Goal: Information Seeking & Learning: Learn about a topic

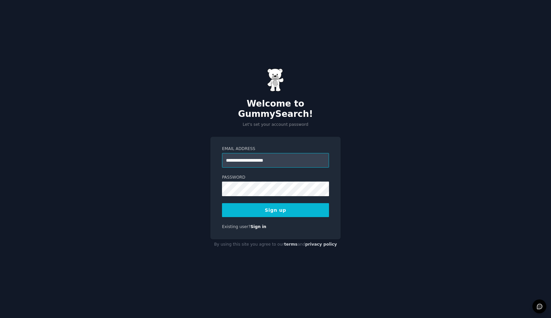
type input "**********"
click at [222, 203] on button "Sign up" at bounding box center [275, 210] width 107 height 14
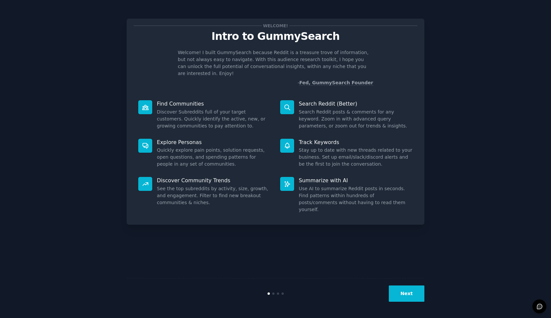
click at [405, 292] on button "Next" at bounding box center [407, 294] width 36 height 16
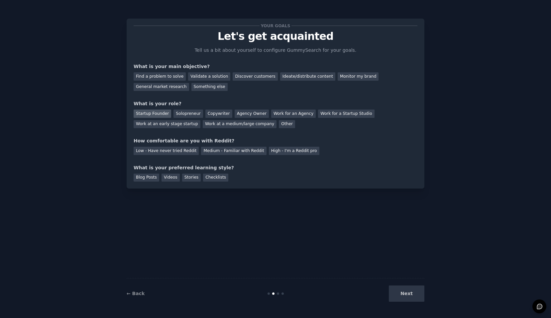
click at [157, 116] on div "Startup Founder" at bounding box center [153, 114] width 38 height 8
click at [168, 141] on div "How comfortable are you with Reddit?" at bounding box center [276, 141] width 284 height 7
click at [170, 141] on div "How comfortable are you with Reddit?" at bounding box center [276, 141] width 284 height 7
click at [217, 153] on div "Medium - Familiar with Reddit" at bounding box center [233, 151] width 65 height 8
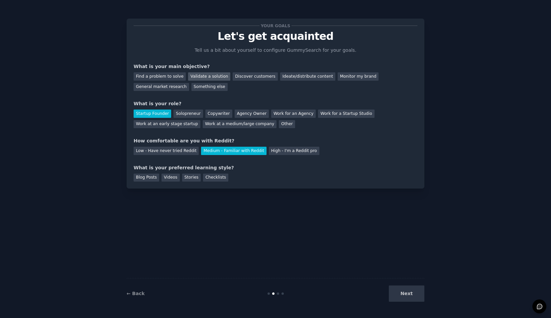
click at [196, 77] on div "Validate a solution" at bounding box center [209, 76] width 42 height 8
click at [248, 79] on div "Discover customers" at bounding box center [255, 76] width 45 height 8
click at [189, 167] on div "What is your preferred learning style?" at bounding box center [276, 168] width 284 height 7
click at [175, 165] on div "What is your preferred learning style?" at bounding box center [276, 168] width 284 height 7
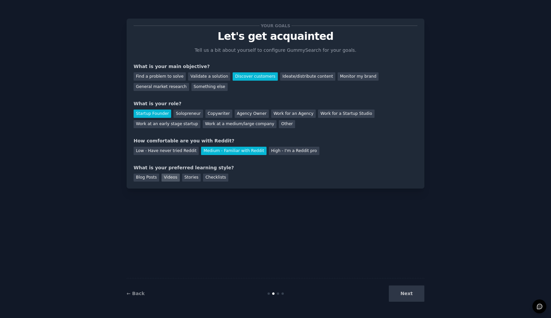
click at [170, 176] on div "Videos" at bounding box center [171, 178] width 18 height 8
click at [416, 294] on button "Next" at bounding box center [407, 294] width 36 height 16
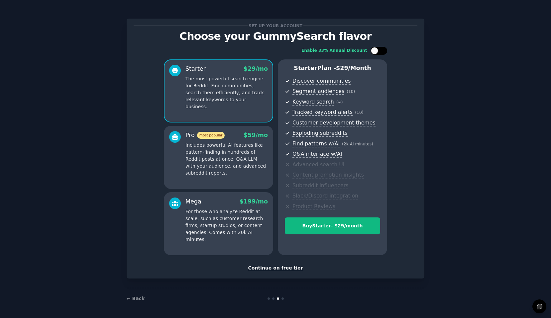
click at [372, 49] on div at bounding box center [374, 50] width 7 height 7
click at [380, 51] on div at bounding box center [383, 50] width 7 height 7
click at [375, 53] on div at bounding box center [374, 50] width 7 height 7
click at [375, 53] on icon at bounding box center [375, 51] width 4 height 4
checkbox input "false"
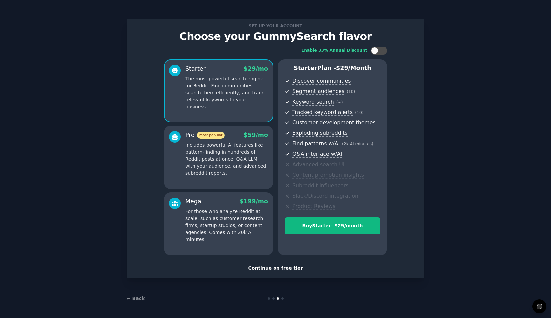
click at [228, 143] on p "Includes powerful AI features like pattern-finding in hundreds of Reddit posts …" at bounding box center [226, 159] width 82 height 35
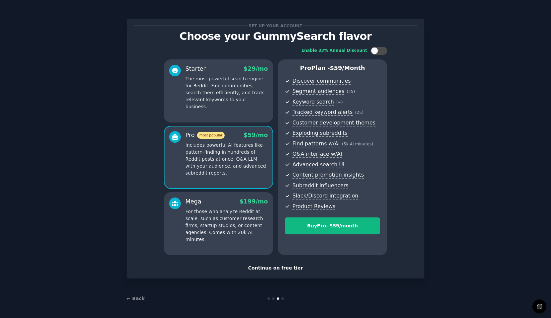
click at [229, 104] on div "Starter $ 29 /mo The most powerful search engine for Reddit. Find communities, …" at bounding box center [218, 90] width 109 height 63
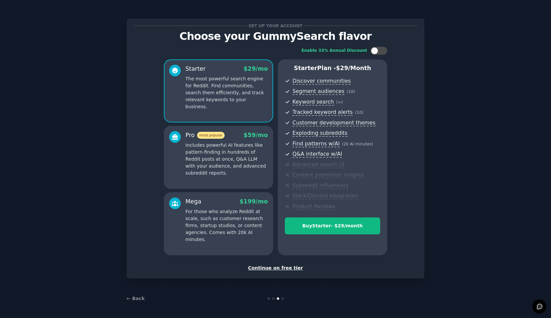
click at [232, 137] on div "Pro most popular $ 59 /mo" at bounding box center [226, 135] width 82 height 8
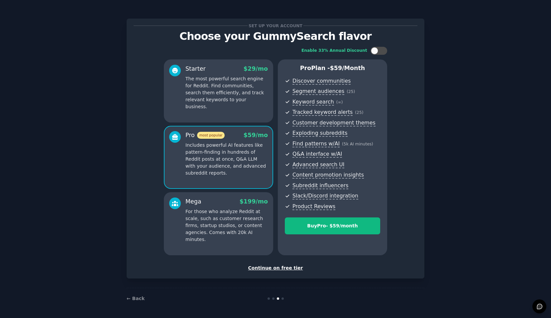
click at [280, 270] on div "Continue on free tier" at bounding box center [276, 268] width 284 height 7
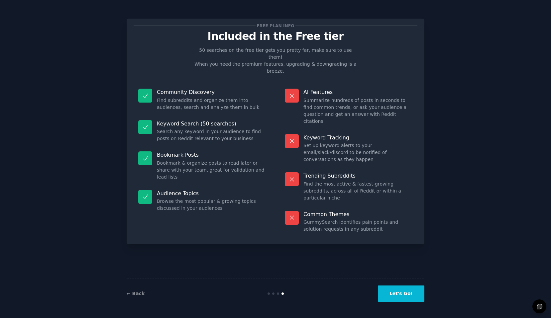
click at [405, 291] on button "Let's Go!" at bounding box center [401, 294] width 47 height 16
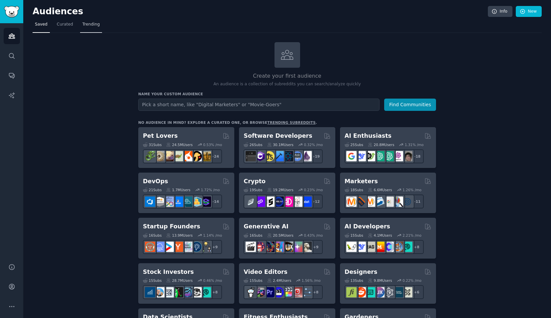
click at [94, 27] on span "Trending" at bounding box center [90, 25] width 17 height 6
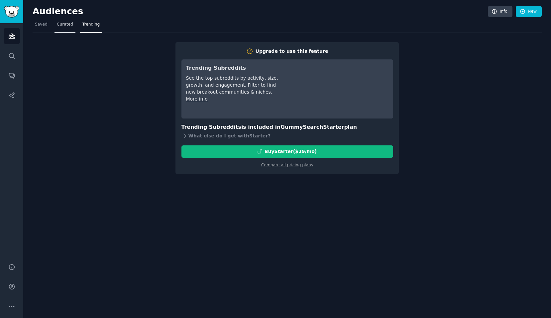
click at [64, 22] on span "Curated" at bounding box center [65, 25] width 16 height 6
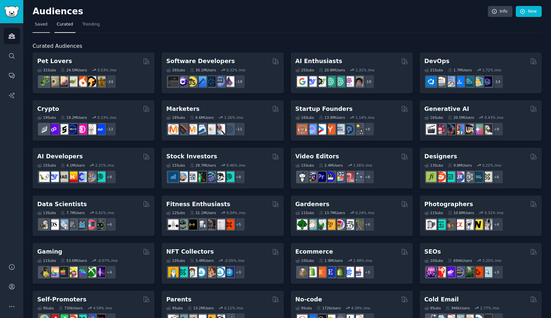
click at [37, 23] on span "Saved" at bounding box center [41, 25] width 13 height 6
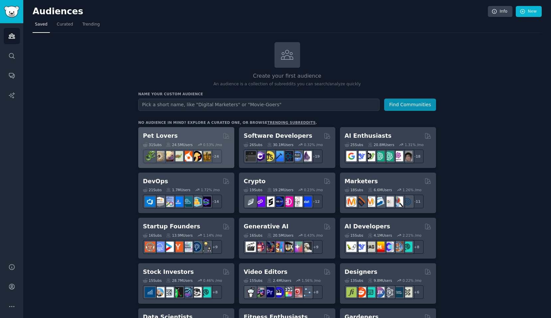
click at [172, 134] on div "Pet Lovers" at bounding box center [186, 136] width 87 height 8
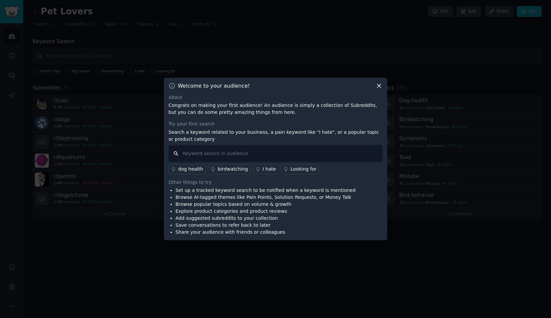
click at [203, 154] on input "text" at bounding box center [275, 153] width 214 height 17
drag, startPoint x: 379, startPoint y: 85, endPoint x: 314, endPoint y: 151, distance: 92.1
click at [314, 151] on div "Welcome to your audience! About Congrats on making your first audience! An audi…" at bounding box center [275, 159] width 223 height 163
click at [300, 170] on div "Looking for" at bounding box center [303, 169] width 26 height 7
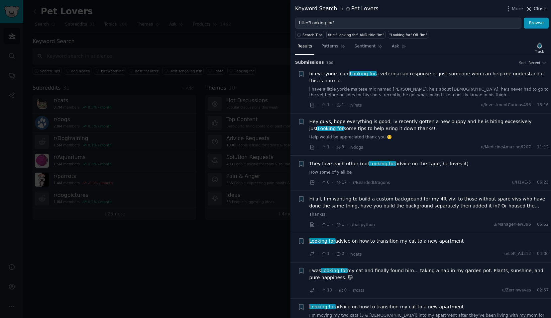
click at [541, 8] on span "Close" at bounding box center [540, 8] width 13 height 7
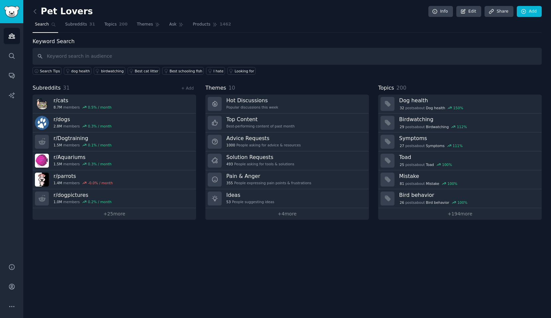
click at [391, 29] on nav "Search Subreddits 31 Topics 200 Themes Ask Products 1462" at bounding box center [287, 26] width 509 height 14
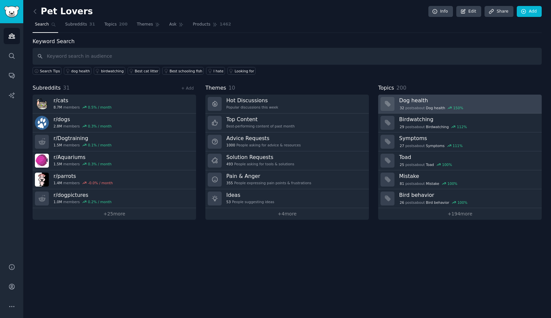
click at [427, 109] on span "Dog health" at bounding box center [435, 108] width 19 height 5
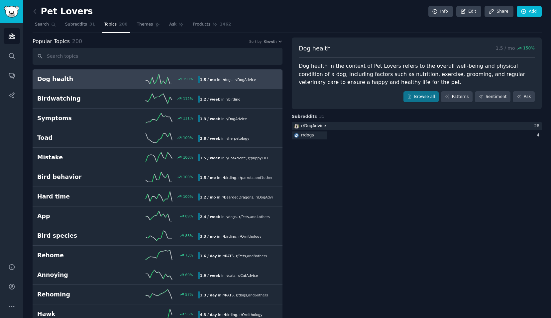
click at [433, 69] on div "Dog health in the context of Pet Lovers refers to the overall well-being and ph…" at bounding box center [417, 74] width 236 height 25
click at [433, 70] on div "Dog health in the context of Pet Lovers refers to the overall well-being and ph…" at bounding box center [417, 74] width 236 height 25
click at [317, 73] on div "Dog health in the context of Pet Lovers refers to the overall well-being and ph…" at bounding box center [417, 74] width 236 height 25
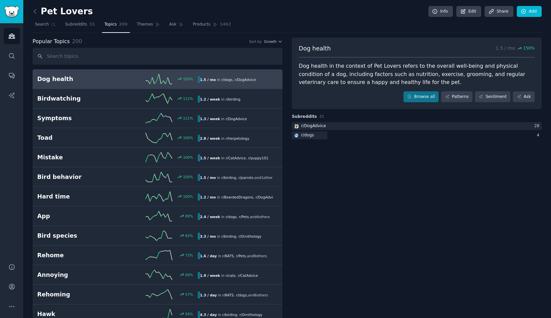
click at [323, 83] on div "Dog health in the context of Pet Lovers refers to the overall well-being and ph…" at bounding box center [417, 74] width 236 height 25
click at [334, 97] on div "Browse all Patterns Sentiment Ask" at bounding box center [417, 96] width 236 height 11
click at [38, 14] on icon at bounding box center [35, 11] width 7 height 7
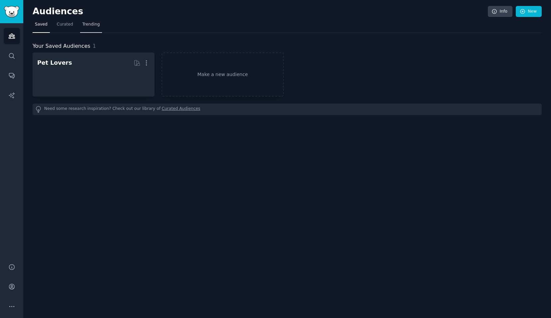
click at [90, 24] on span "Trending" at bounding box center [90, 25] width 17 height 6
